Goal: Information Seeking & Learning: Check status

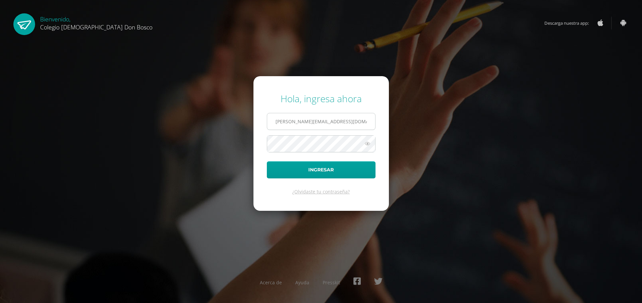
type input "e.delcid.6adb@gmail.com"
click at [267, 162] on button "Ingresar" at bounding box center [321, 170] width 109 height 17
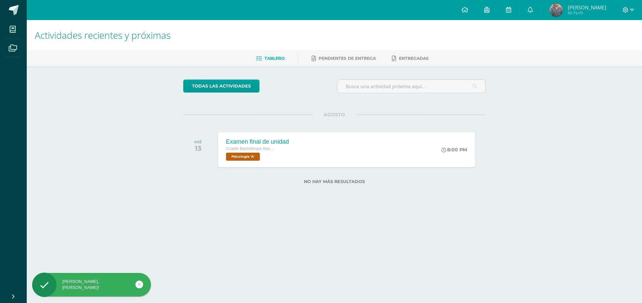
click at [563, 19] on link "Byron Emilio Mi Perfil" at bounding box center [578, 10] width 73 height 20
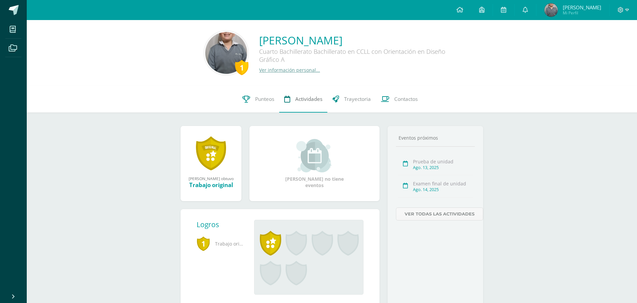
click at [288, 98] on icon at bounding box center [287, 99] width 6 height 7
click at [267, 101] on span "Punteos" at bounding box center [264, 99] width 19 height 7
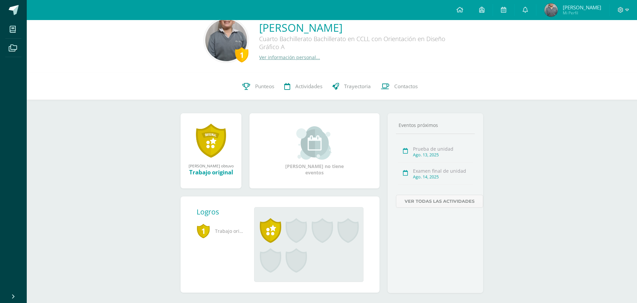
scroll to position [24, 0]
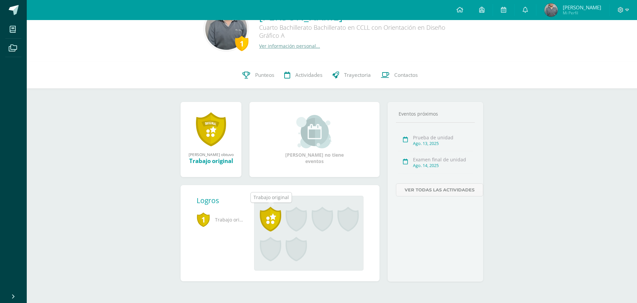
click at [269, 216] on span at bounding box center [270, 219] width 21 height 25
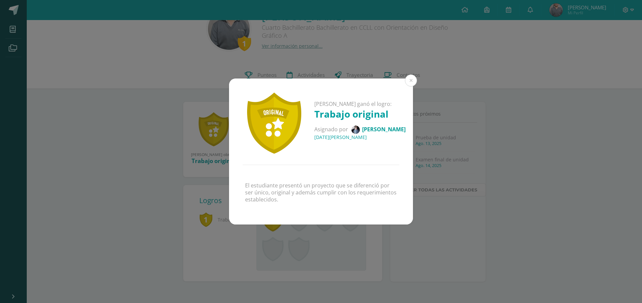
click at [398, 129] on span "[PERSON_NAME]" at bounding box center [383, 128] width 43 height 7
click at [334, 167] on div "El estudiante presentó un proyecto que se diferenció por ser único, original y …" at bounding box center [321, 194] width 184 height 59
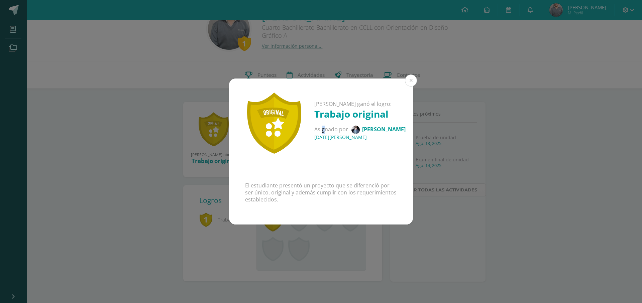
drag, startPoint x: 324, startPoint y: 122, endPoint x: 362, endPoint y: 133, distance: 39.0
click at [337, 127] on div "[PERSON_NAME] ganó el logro: Trabajo original Asignado por [PERSON_NAME] [DATE]…" at bounding box center [359, 123] width 91 height 45
click at [356, 136] on h4 "[DATE][PERSON_NAME]" at bounding box center [359, 137] width 91 height 6
drag, startPoint x: 356, startPoint y: 136, endPoint x: 370, endPoint y: 139, distance: 14.4
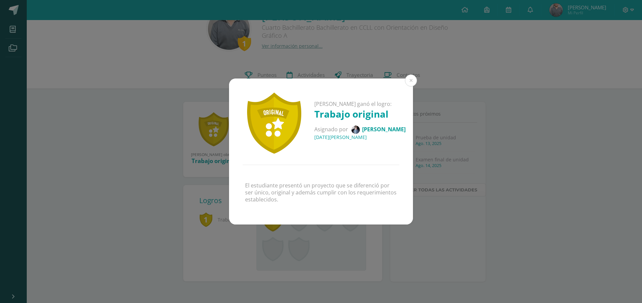
click at [356, 136] on h4 "[DATE][PERSON_NAME]" at bounding box center [359, 137] width 91 height 6
click at [415, 83] on button at bounding box center [411, 81] width 12 height 12
